Goal: Information Seeking & Learning: Find specific fact

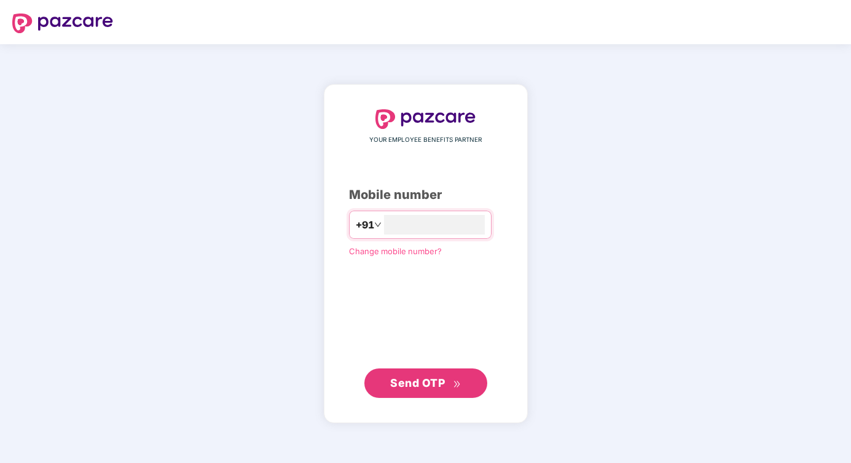
type input "**********"
click at [418, 391] on button "Send OTP" at bounding box center [425, 383] width 123 height 29
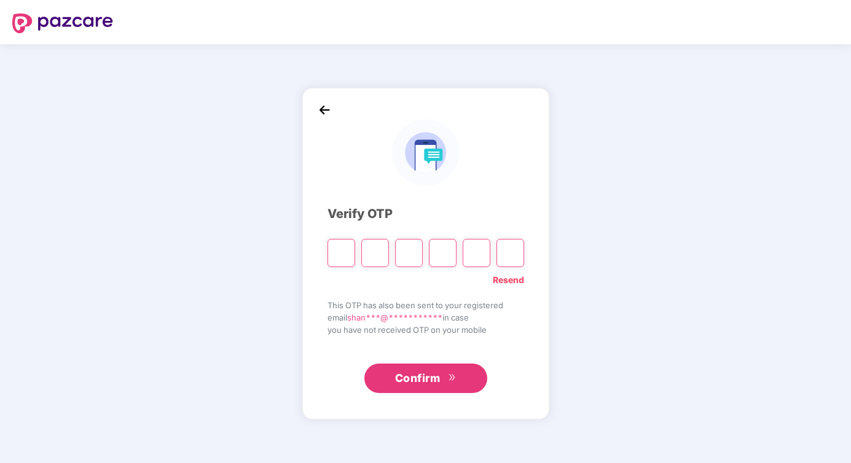
type input "*"
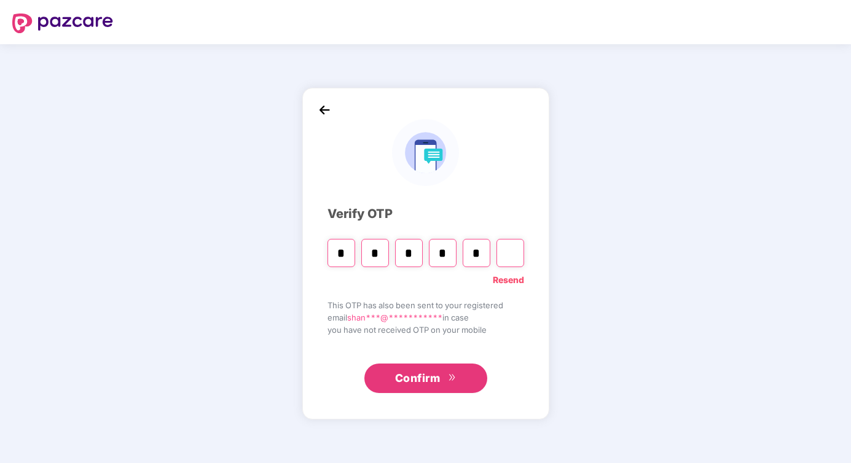
type input "*"
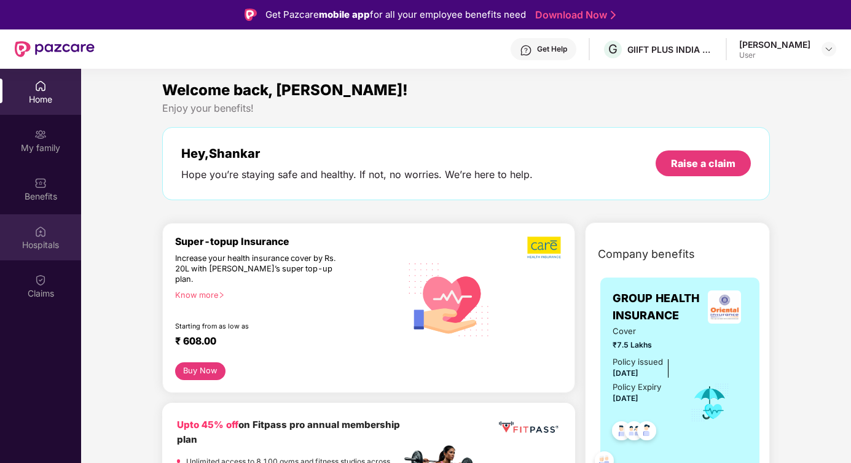
click at [47, 233] on div "Hospitals" at bounding box center [40, 237] width 81 height 46
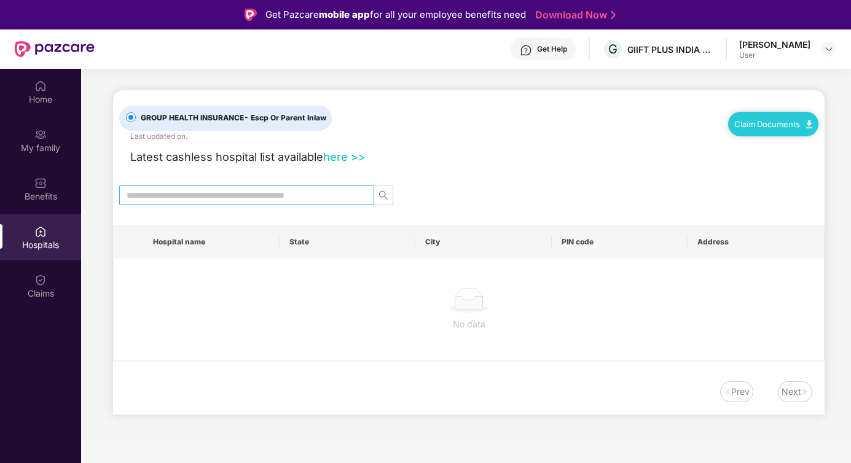
click at [231, 201] on input "text" at bounding box center [242, 196] width 230 height 14
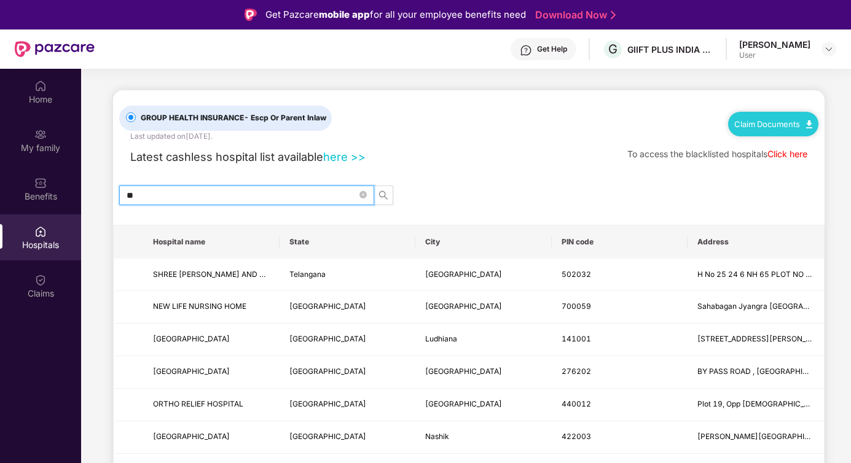
type input "*"
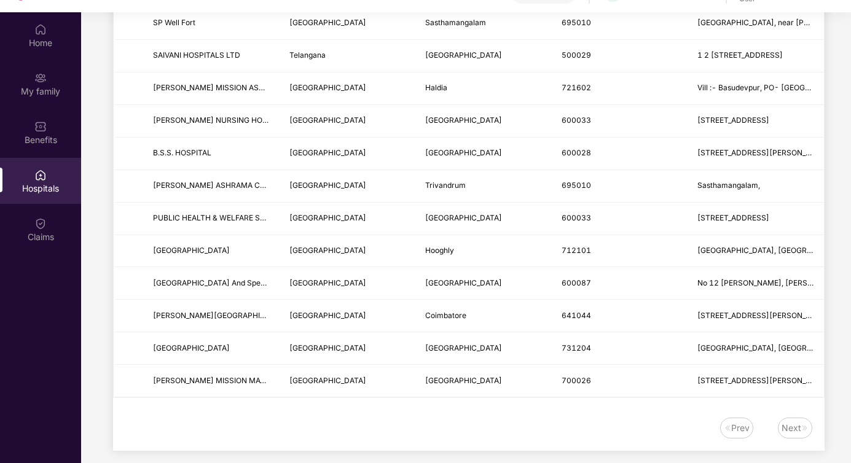
scroll to position [69, 0]
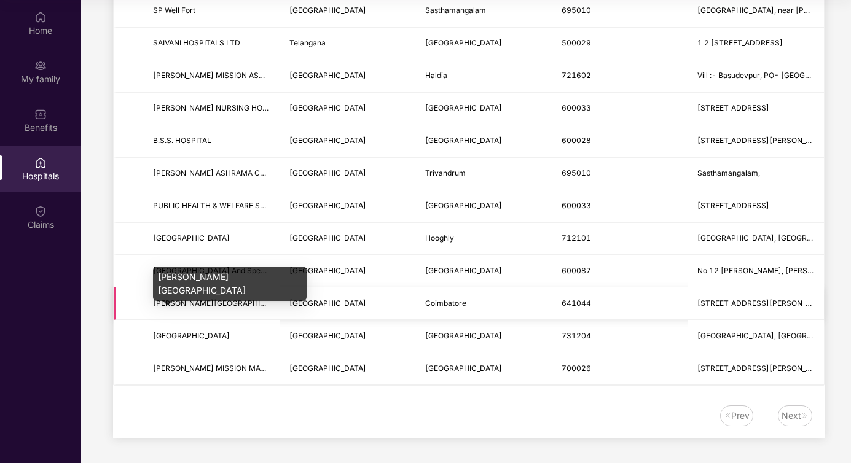
type input "**********"
click at [232, 300] on span "[PERSON_NAME][GEOGRAPHIC_DATA]" at bounding box center [222, 303] width 138 height 9
click at [256, 305] on span "[PERSON_NAME][GEOGRAPHIC_DATA]" at bounding box center [222, 303] width 138 height 9
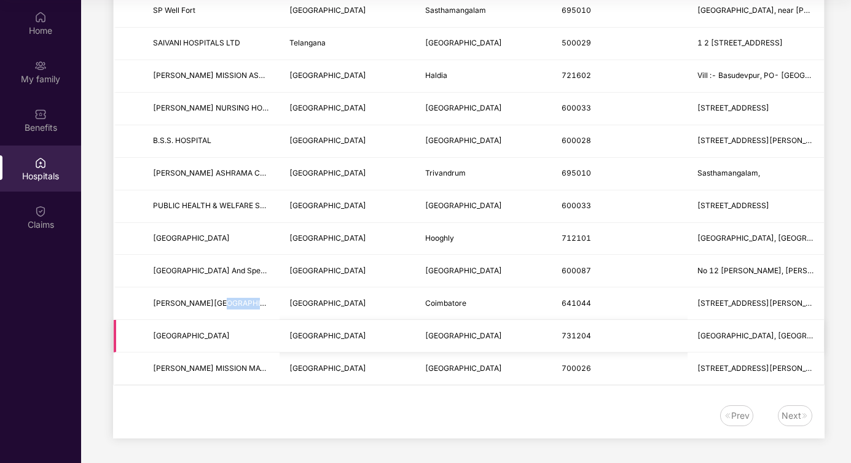
click at [259, 320] on td "[GEOGRAPHIC_DATA]" at bounding box center [211, 336] width 136 height 33
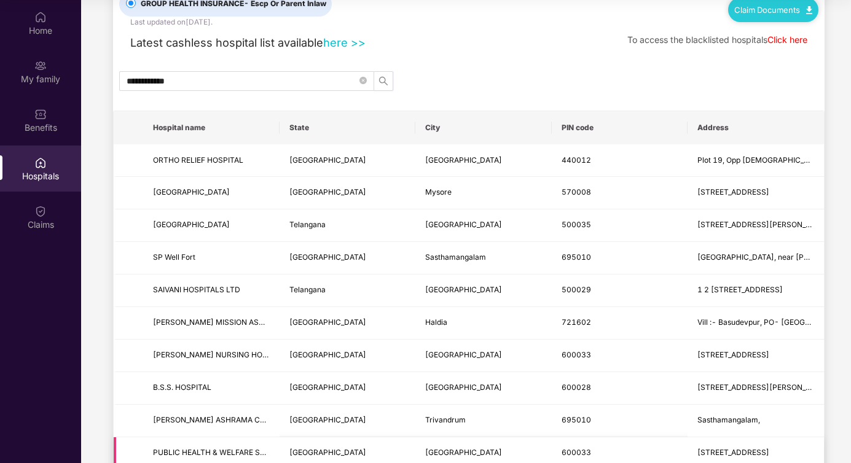
scroll to position [46, 0]
click at [381, 79] on icon "search" at bounding box center [383, 81] width 10 height 10
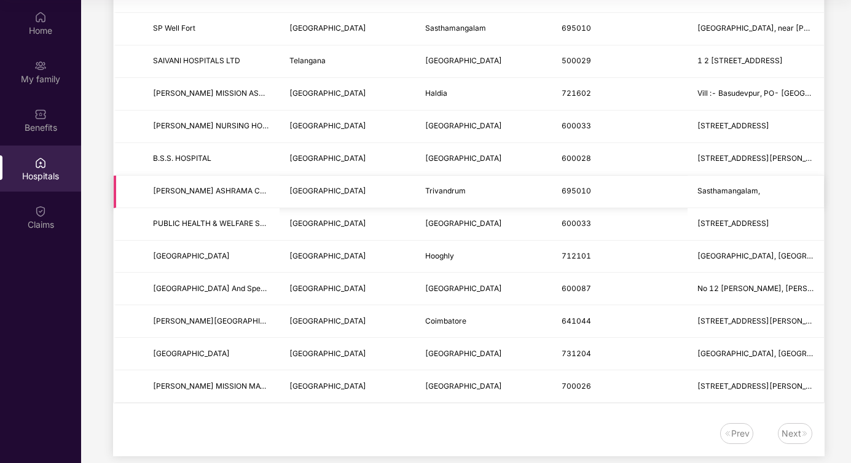
scroll to position [292, 0]
